Goal: Task Accomplishment & Management: Manage account settings

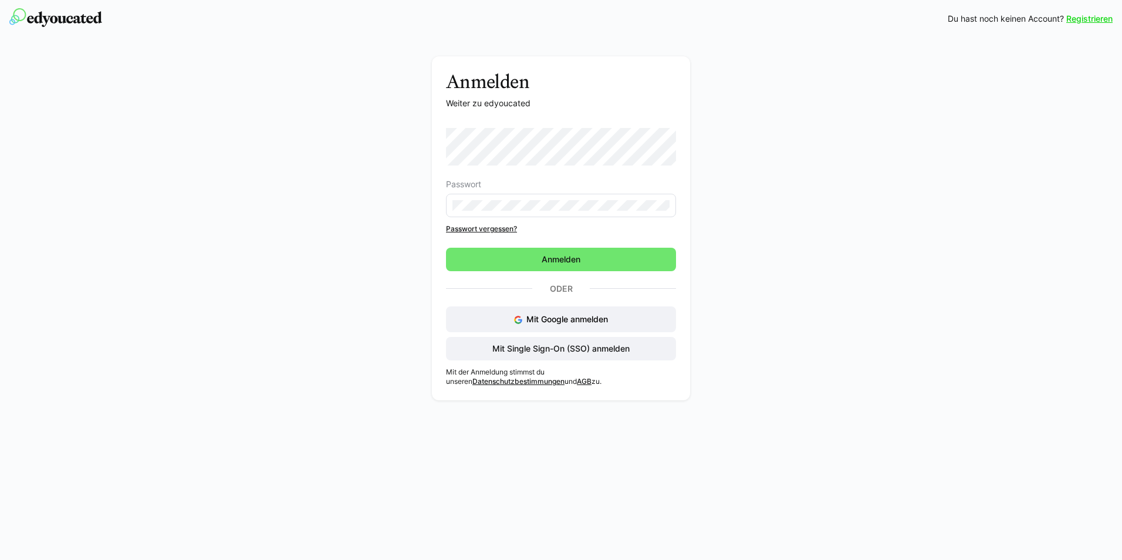
click at [494, 215] on eds-input at bounding box center [561, 205] width 230 height 23
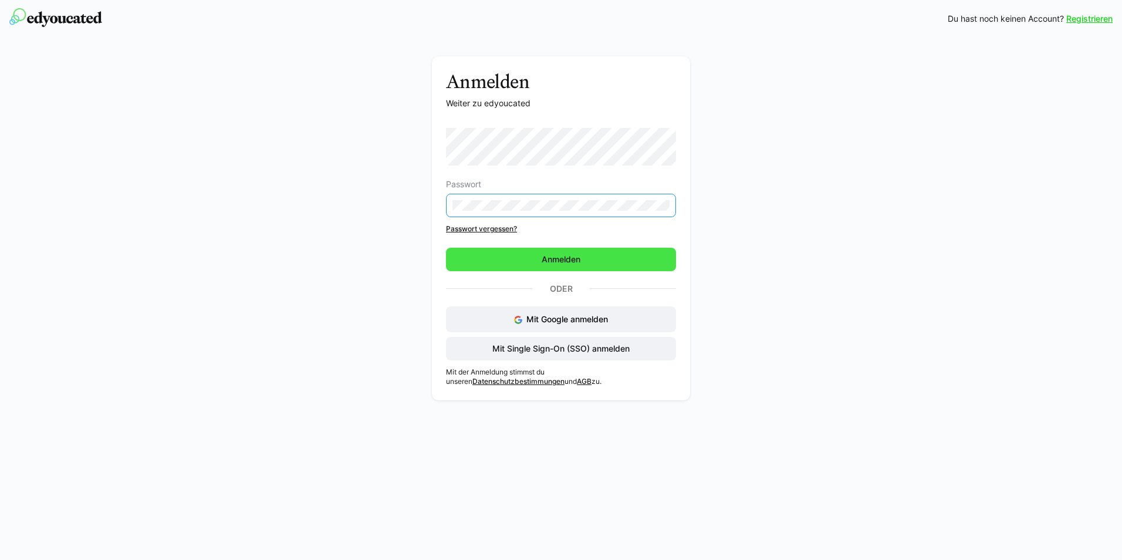
click at [483, 268] on span "Anmelden" at bounding box center [561, 259] width 230 height 23
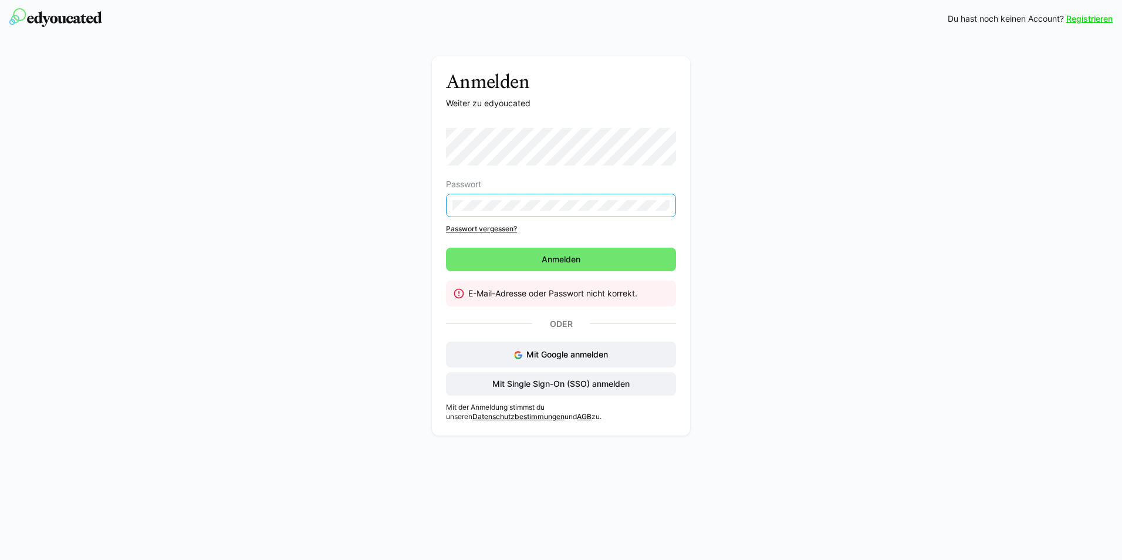
click at [424, 216] on div "Anmelden Weiter zu edyoucated Passwort Passwort vergessen? [GEOGRAPHIC_DATA] E-…" at bounding box center [562, 248] width 662 height 385
click at [472, 254] on span "Anmelden" at bounding box center [561, 259] width 230 height 23
click at [441, 205] on div "Anmelden Weiter zu edyoucated Passwort Passwort vergessen? [GEOGRAPHIC_DATA] E-…" at bounding box center [561, 245] width 258 height 379
click at [465, 250] on span "Anmelden" at bounding box center [561, 259] width 230 height 23
click at [476, 231] on link "Passwort vergessen?" at bounding box center [561, 228] width 230 height 9
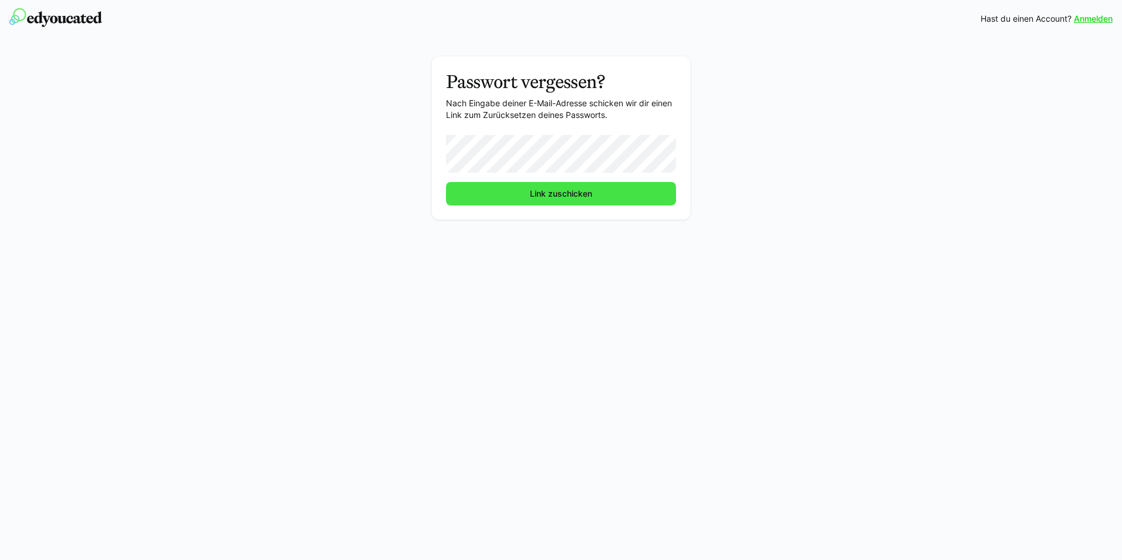
click at [488, 196] on span "Link zuschicken" at bounding box center [561, 193] width 230 height 23
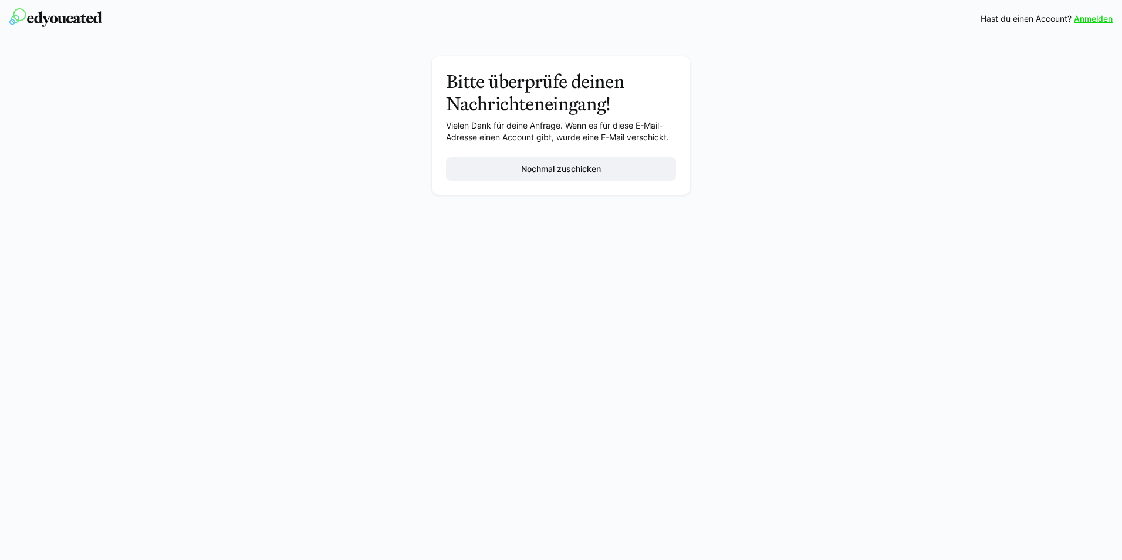
click at [773, 126] on div "Bitte überprüfe deinen Nachrichteneingang! Vielen Dank für deine Anfrage. Wenn …" at bounding box center [562, 128] width 662 height 144
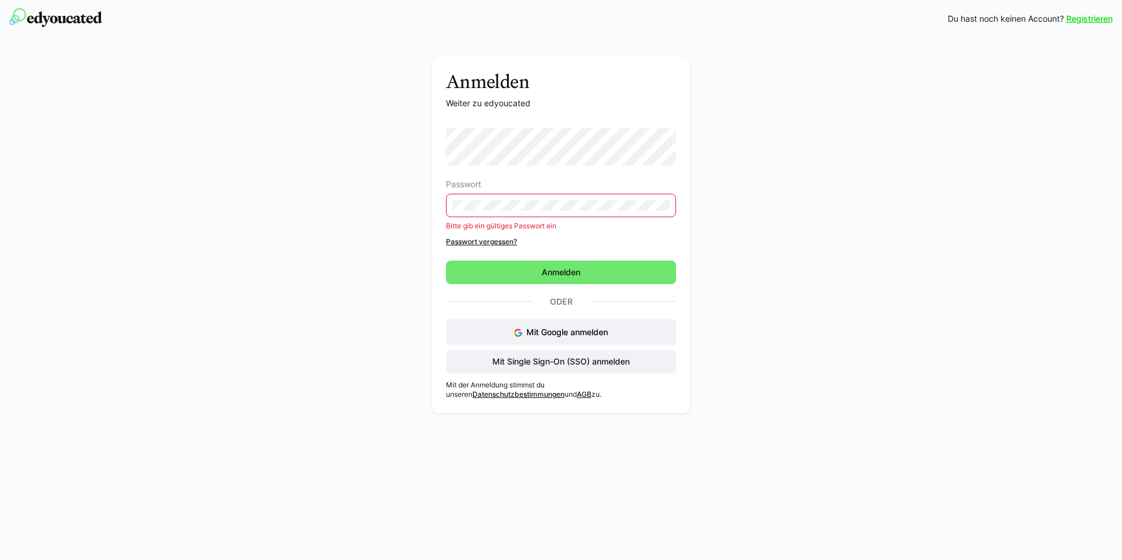
click at [31, 23] on img at bounding box center [55, 17] width 93 height 19
